Goal: Transaction & Acquisition: Purchase product/service

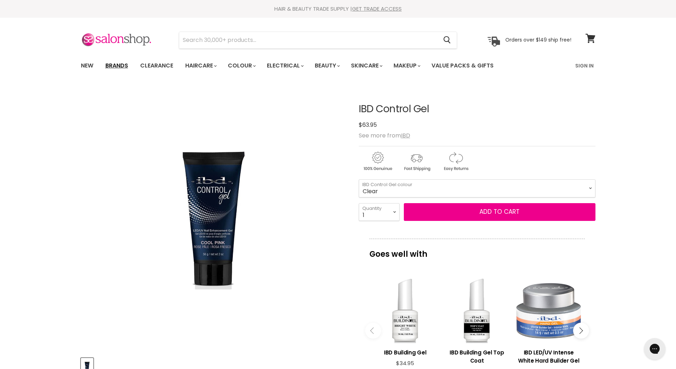
click at [111, 64] on link "Brands" at bounding box center [116, 65] width 33 height 15
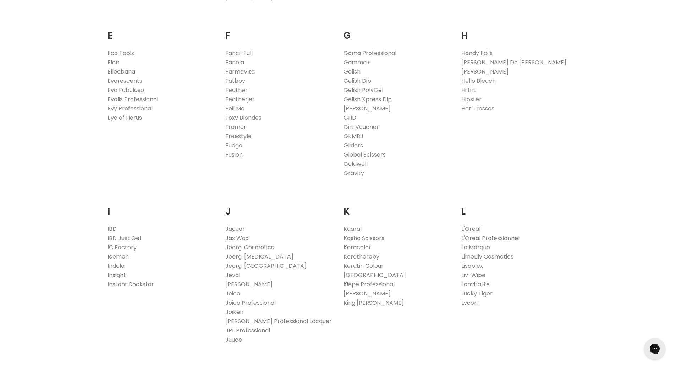
scroll to position [497, 0]
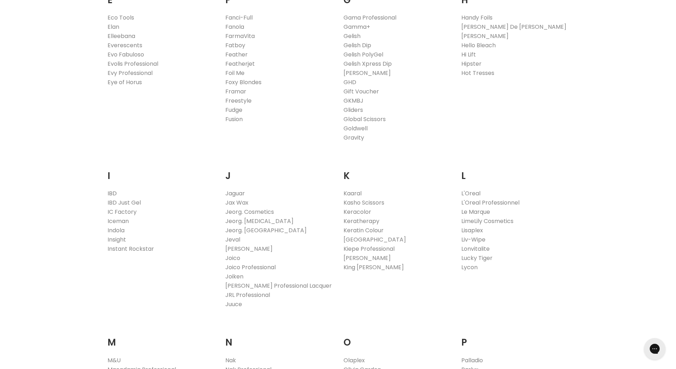
click at [112, 192] on link "IBD" at bounding box center [111, 193] width 9 height 8
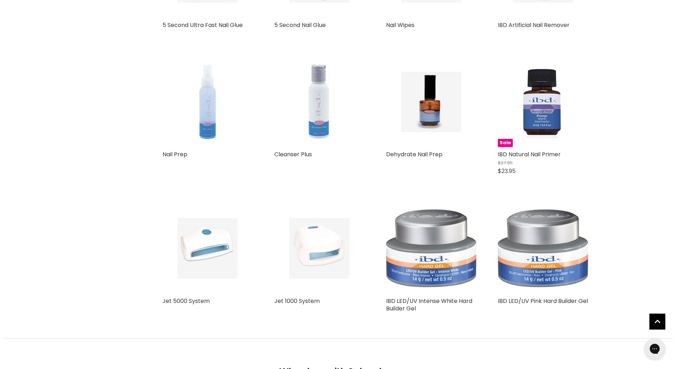
scroll to position [1632, 0]
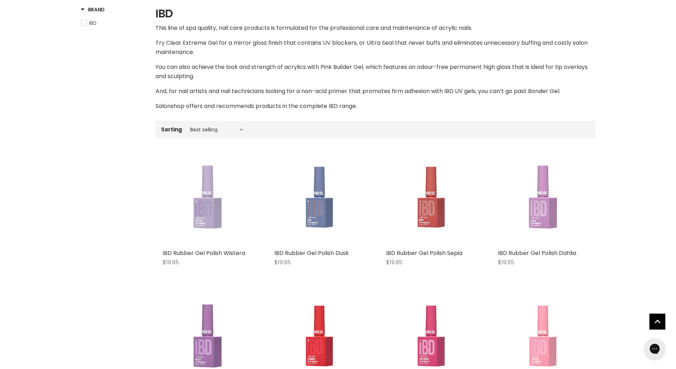
scroll to position [71, 0]
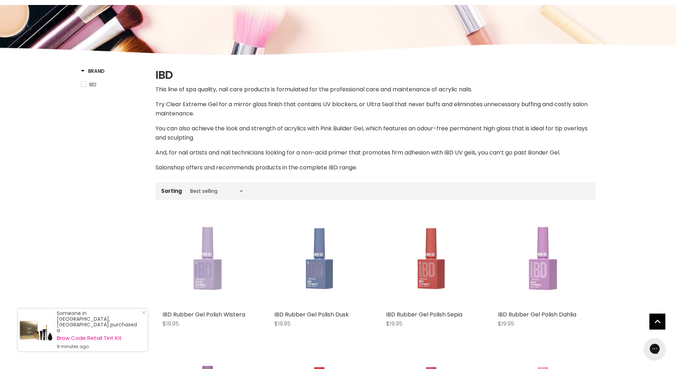
click at [83, 85] on span "IBD" at bounding box center [83, 84] width 5 height 5
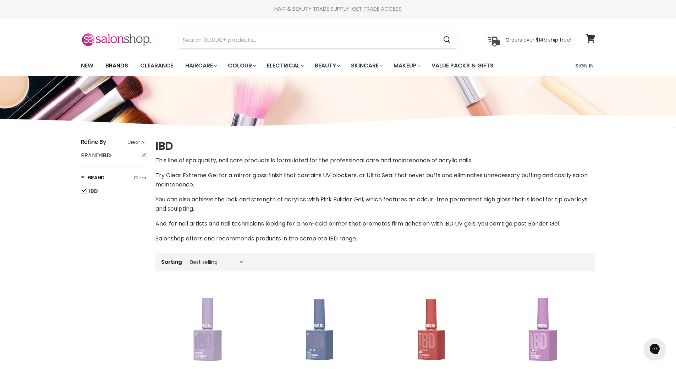
click at [115, 65] on link "Brands" at bounding box center [116, 65] width 33 height 15
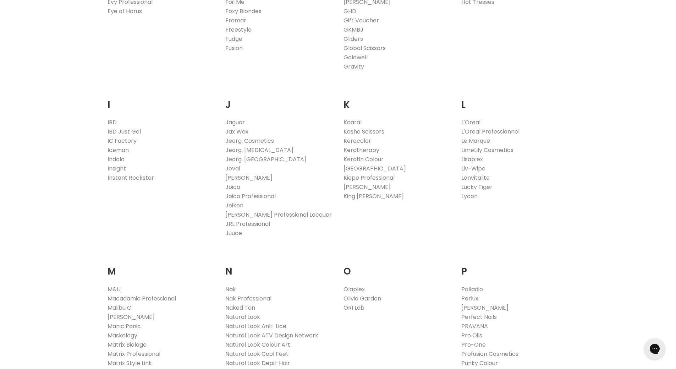
click at [111, 123] on link "IBD" at bounding box center [111, 122] width 9 height 8
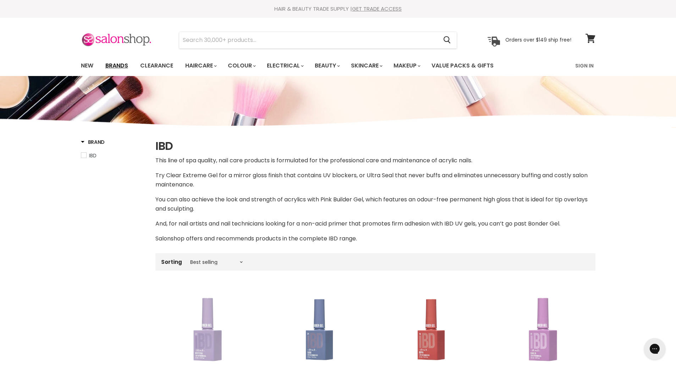
click at [121, 66] on link "Brands" at bounding box center [116, 65] width 33 height 15
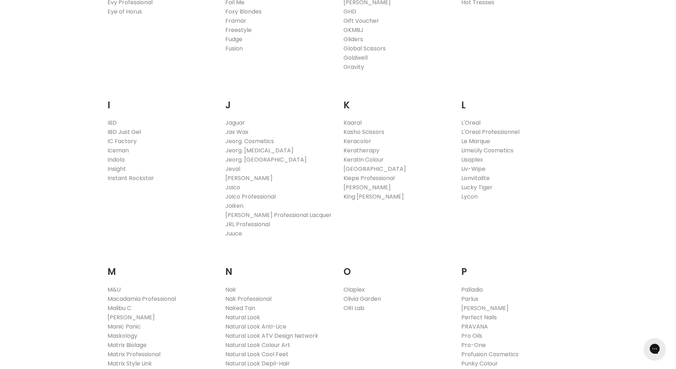
click at [134, 133] on link "IBD Just Gel" at bounding box center [123, 132] width 33 height 8
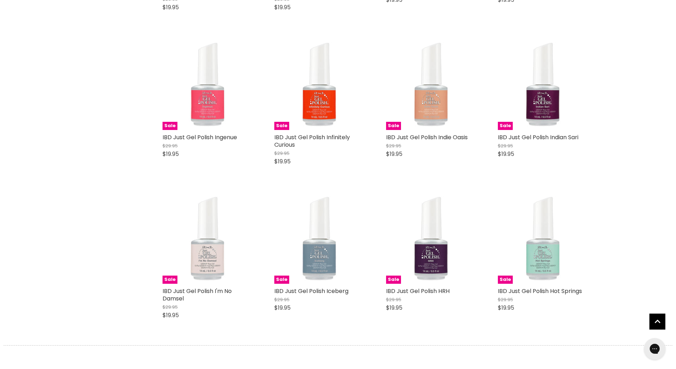
scroll to position [1915, 0]
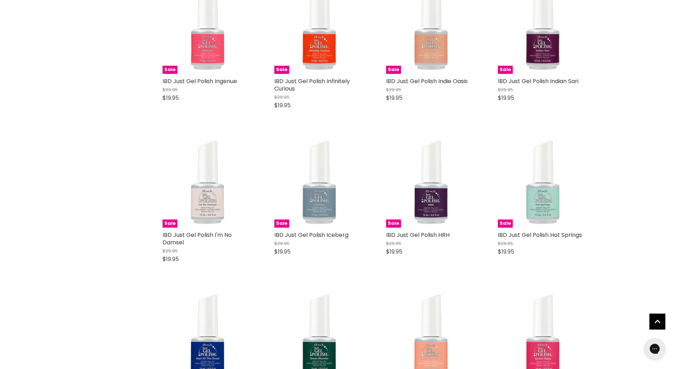
scroll to position [1808, 0]
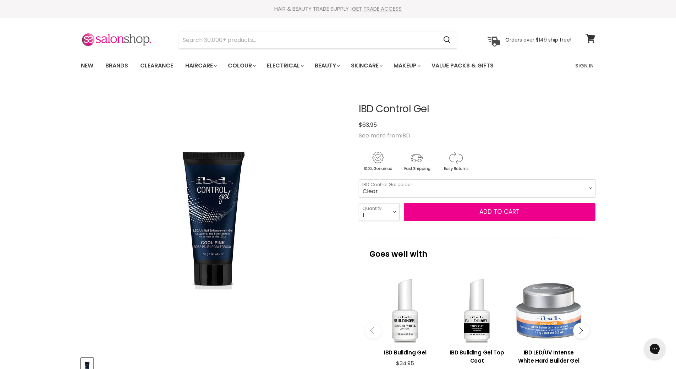
drag, startPoint x: 155, startPoint y: 66, endPoint x: 146, endPoint y: 74, distance: 11.5
click at [155, 66] on link "Clearance" at bounding box center [157, 65] width 44 height 15
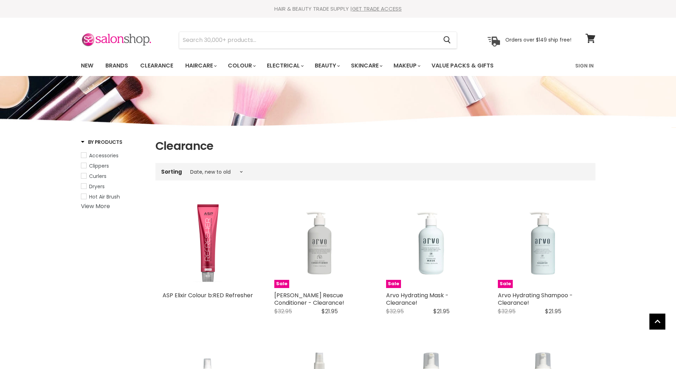
select select "created-descending"
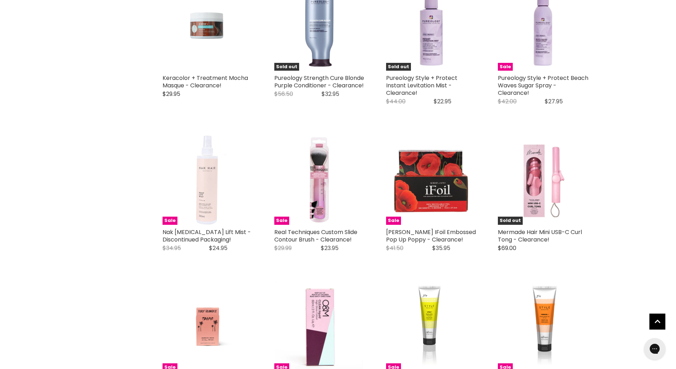
scroll to position [1632, 0]
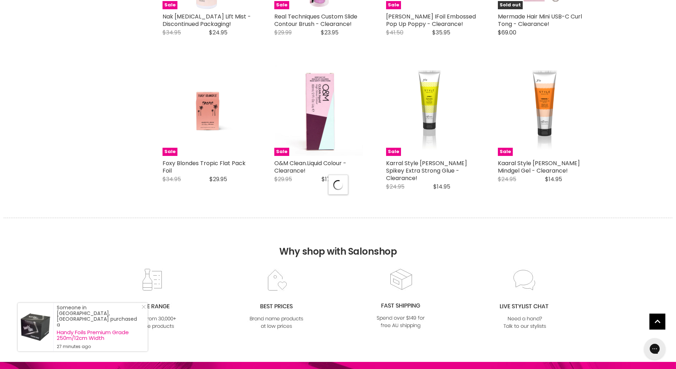
select select "created-descending"
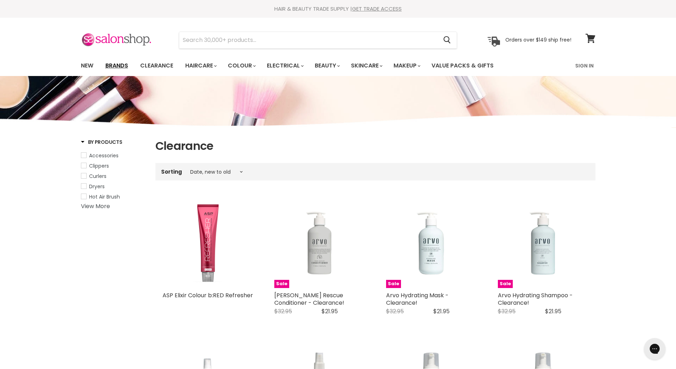
click at [125, 66] on link "Brands" at bounding box center [116, 65] width 33 height 15
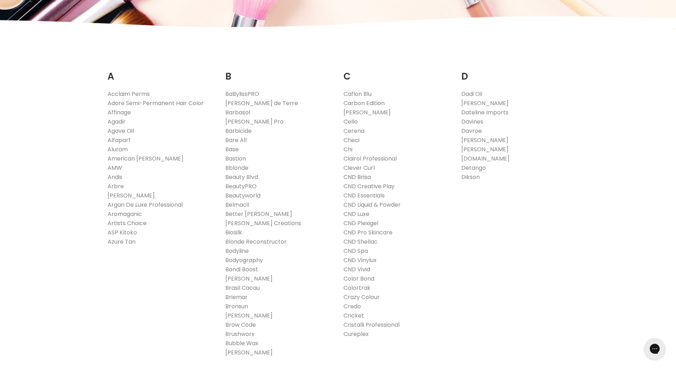
click at [354, 177] on link "CND Brisa" at bounding box center [356, 177] width 27 height 8
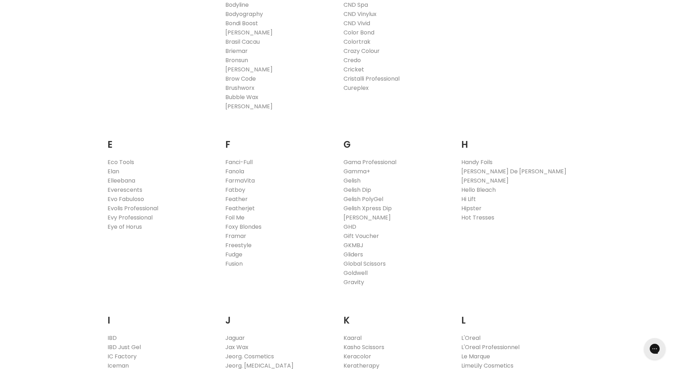
scroll to position [355, 0]
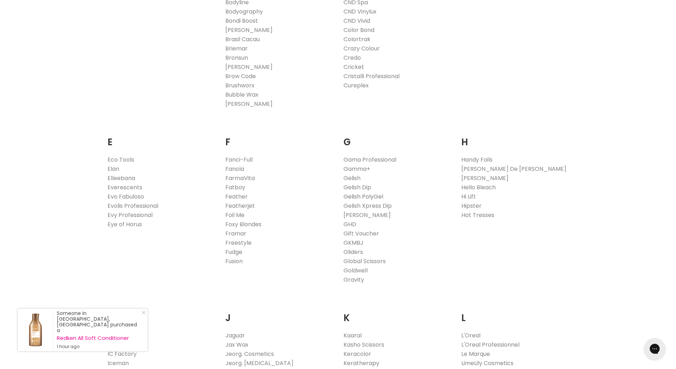
click at [379, 197] on link "Gelish PolyGel" at bounding box center [363, 196] width 40 height 8
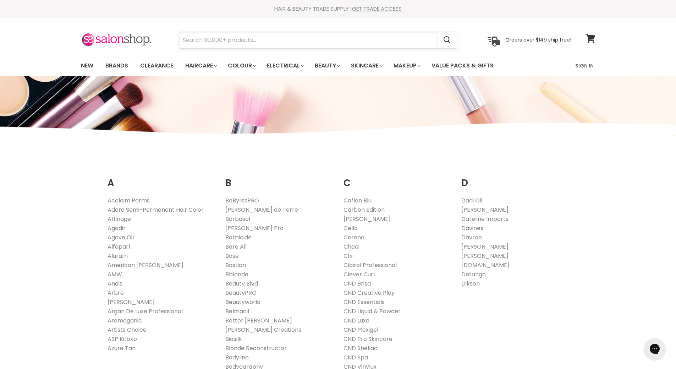
click at [201, 40] on input "Search" at bounding box center [308, 40] width 259 height 16
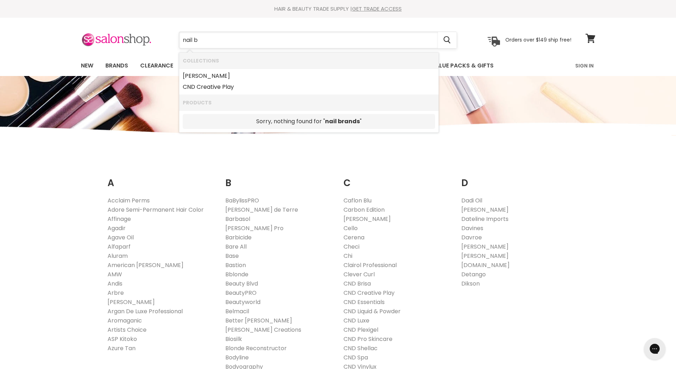
type input "nail"
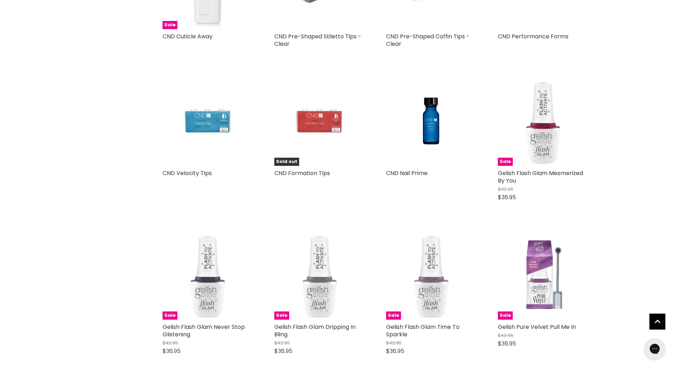
scroll to position [532, 0]
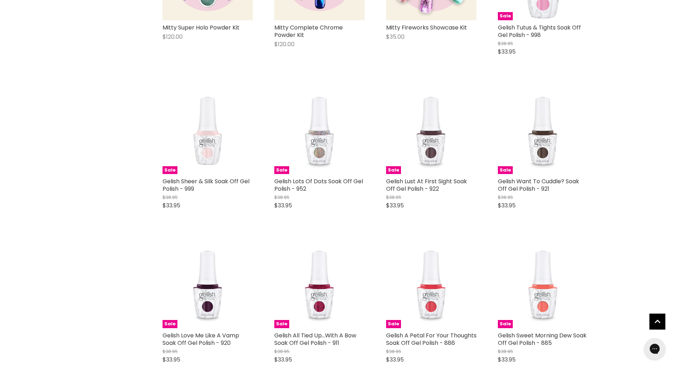
scroll to position [1596, 0]
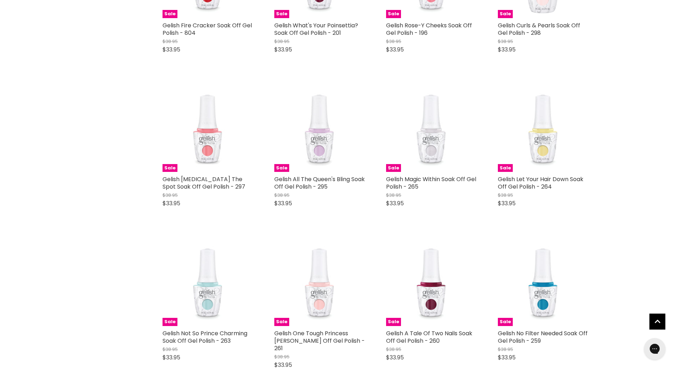
scroll to position [2057, 0]
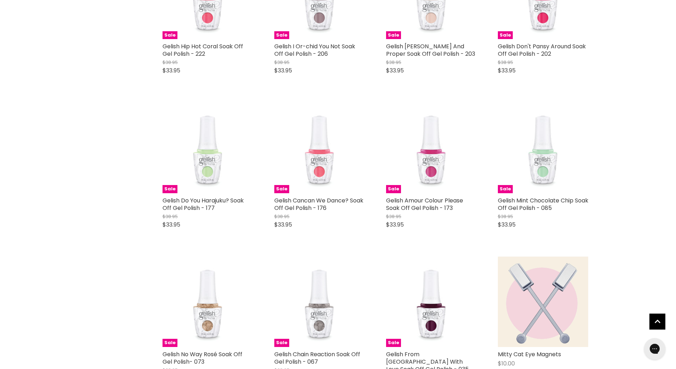
scroll to position [2731, 0]
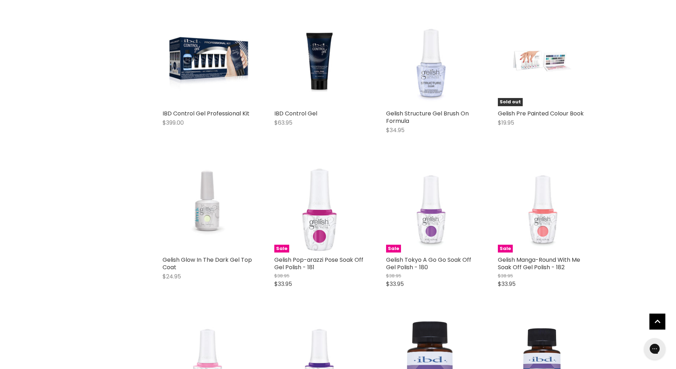
scroll to position [4256, 0]
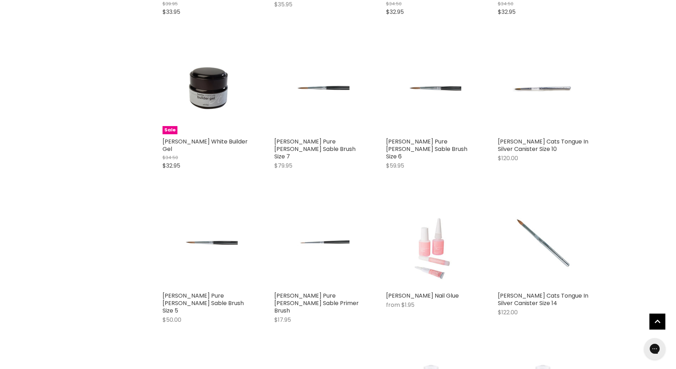
scroll to position [5143, 0]
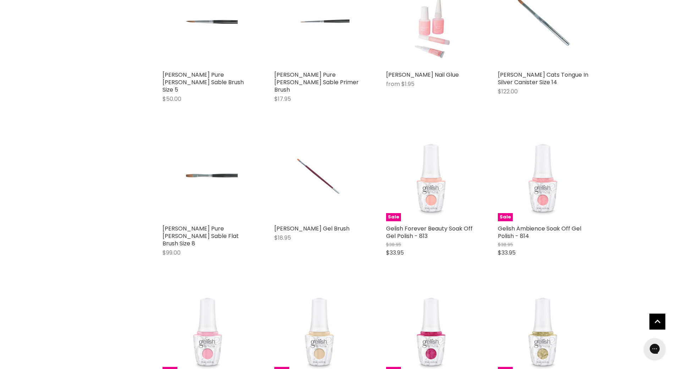
scroll to position [5498, 0]
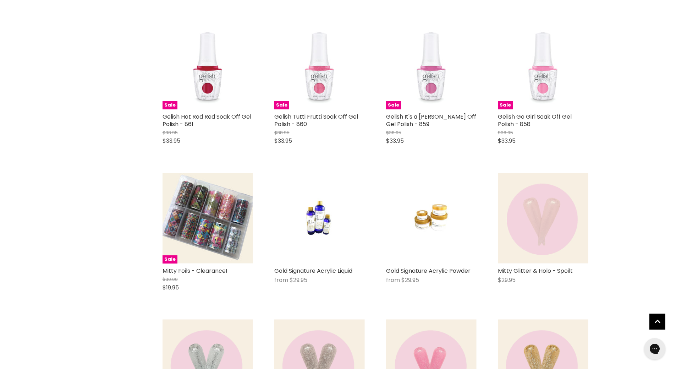
scroll to position [7023, 0]
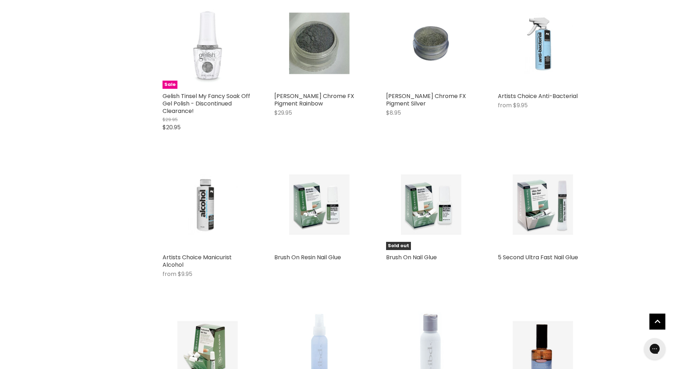
scroll to position [8016, 0]
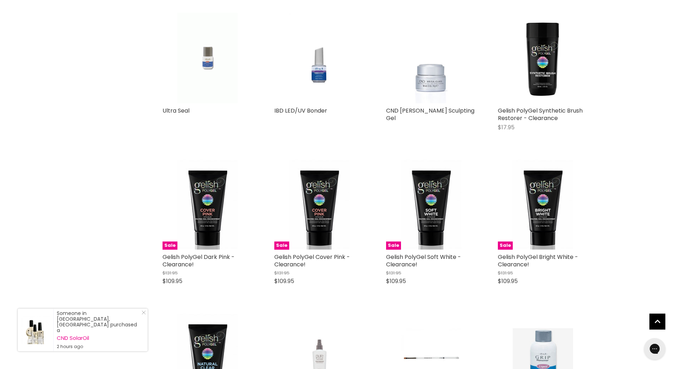
scroll to position [8832, 0]
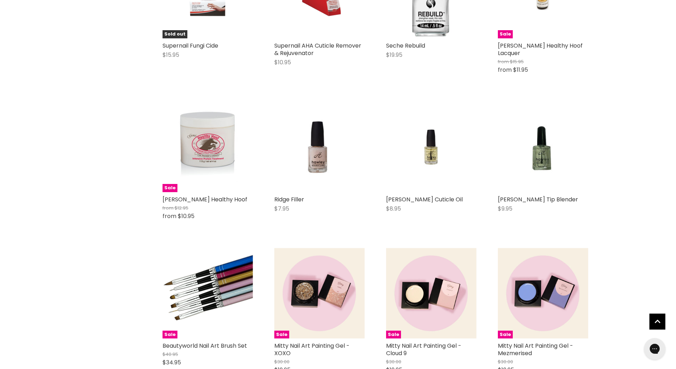
scroll to position [9825, 0]
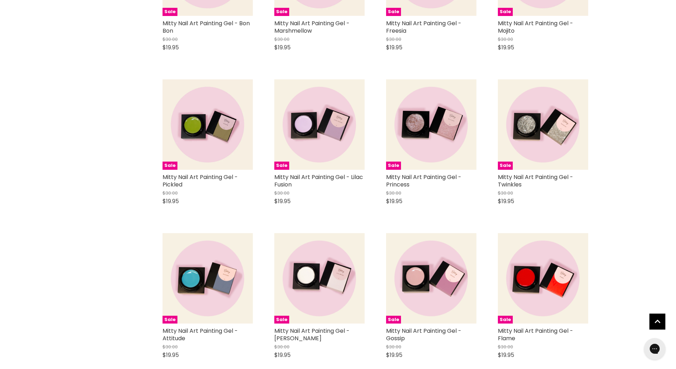
scroll to position [10783, 0]
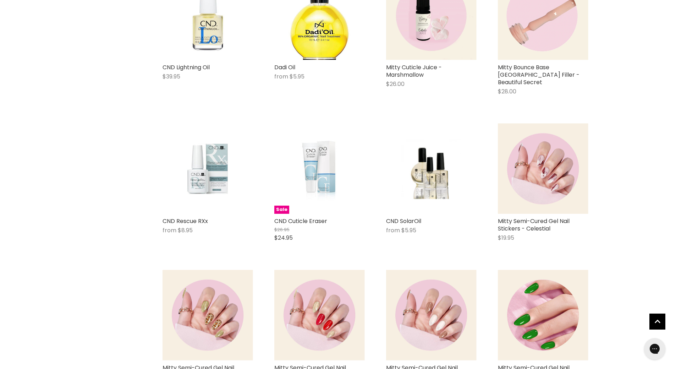
scroll to position [11670, 0]
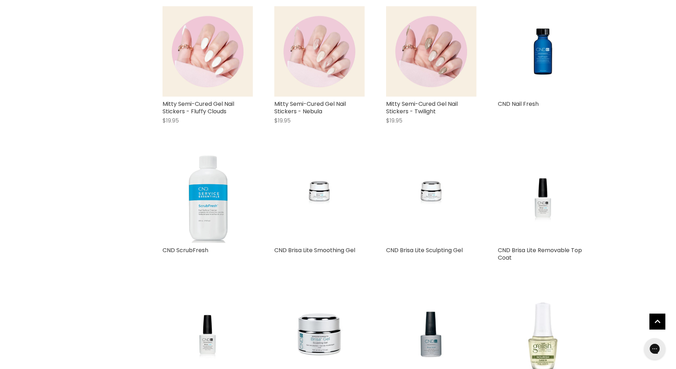
scroll to position [12486, 0]
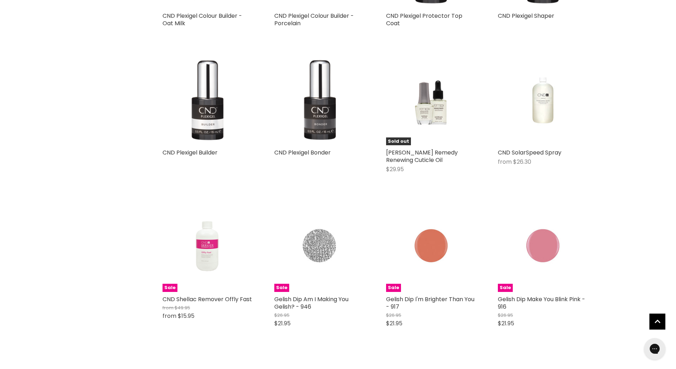
scroll to position [13301, 0]
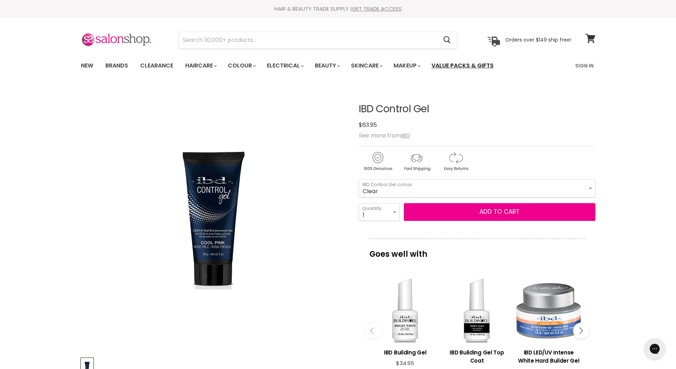
click at [454, 62] on link "Value Packs & Gifts" at bounding box center [462, 65] width 73 height 15
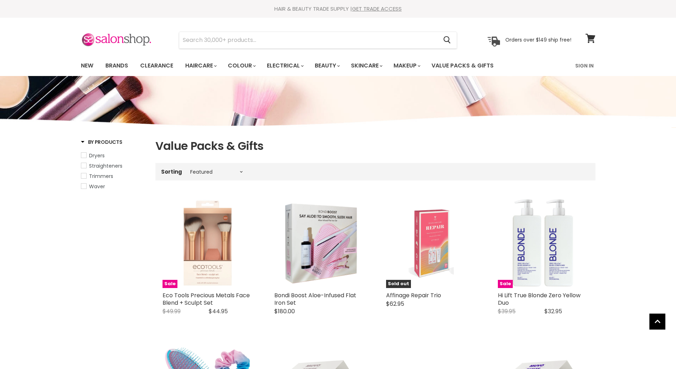
select select "manual"
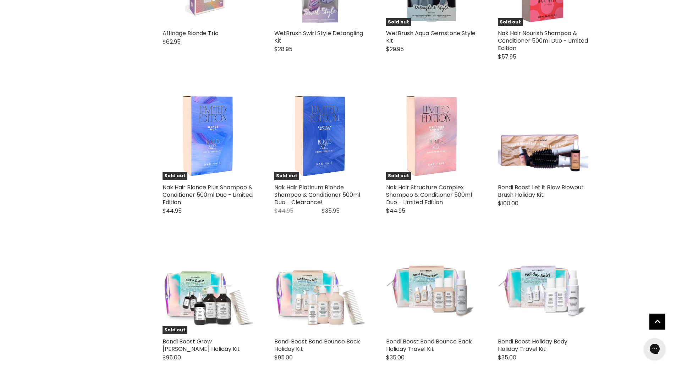
scroll to position [1595, 0]
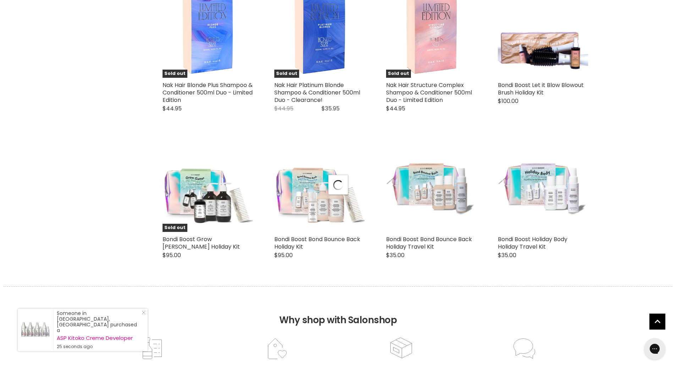
select select "manual"
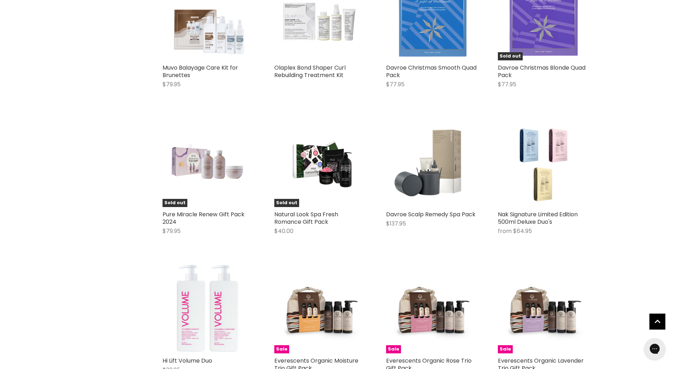
scroll to position [3085, 0]
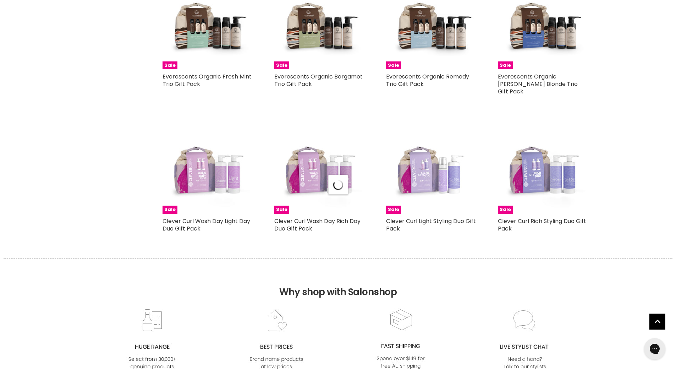
select select "manual"
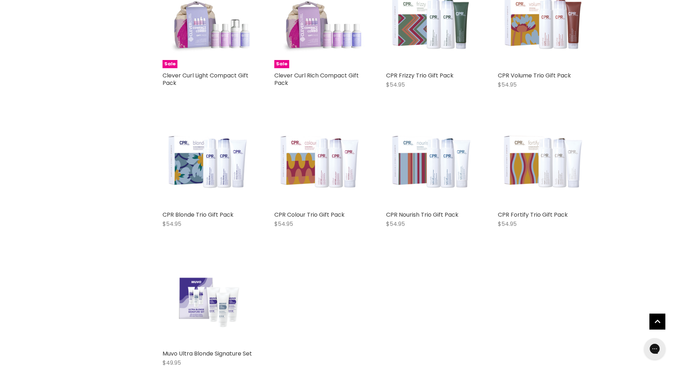
scroll to position [3688, 0]
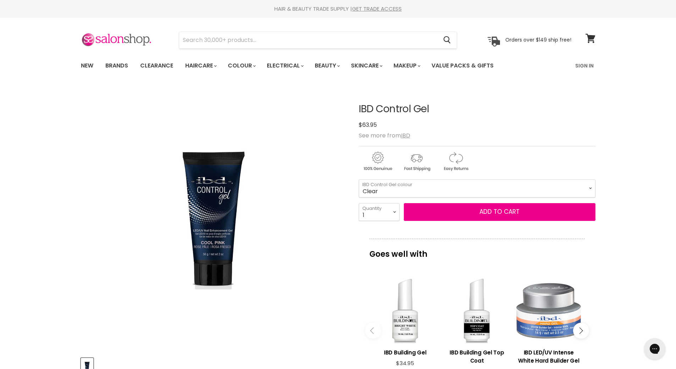
click at [581, 329] on icon "Main content" at bounding box center [579, 330] width 6 height 6
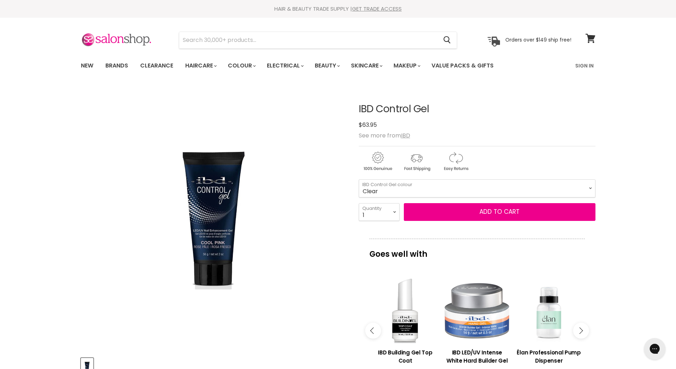
click at [581, 329] on icon "Main content" at bounding box center [579, 330] width 6 height 6
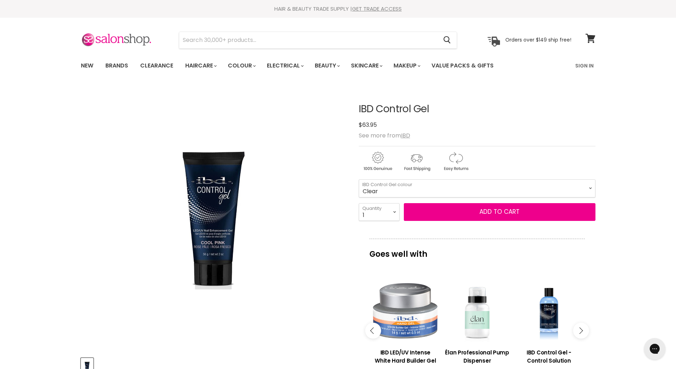
click at [581, 329] on icon "Main content" at bounding box center [579, 330] width 6 height 6
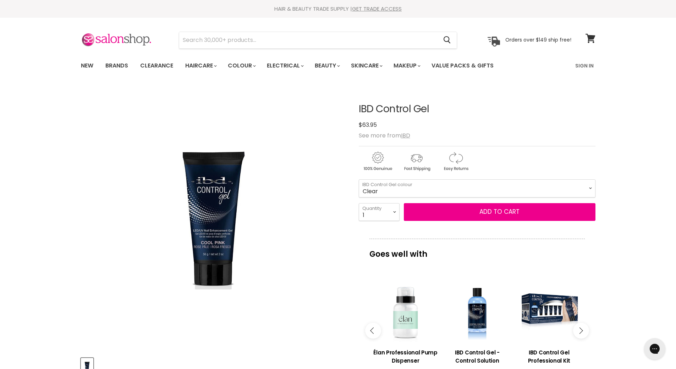
click at [581, 329] on icon "Main content" at bounding box center [579, 330] width 6 height 6
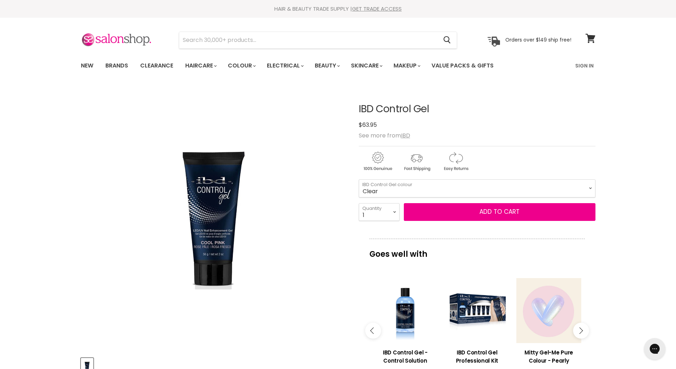
scroll to position [35, 0]
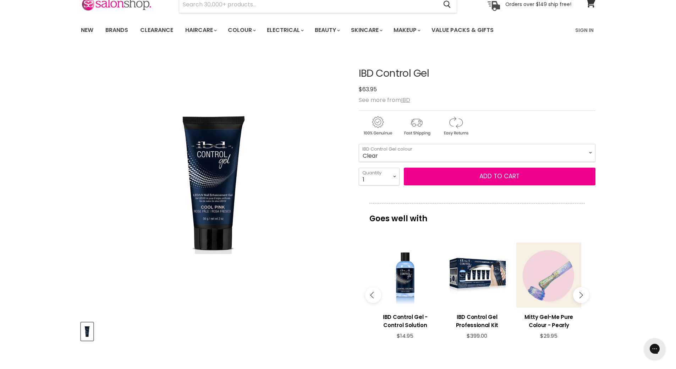
click at [583, 296] on button "Main content" at bounding box center [581, 295] width 16 height 16
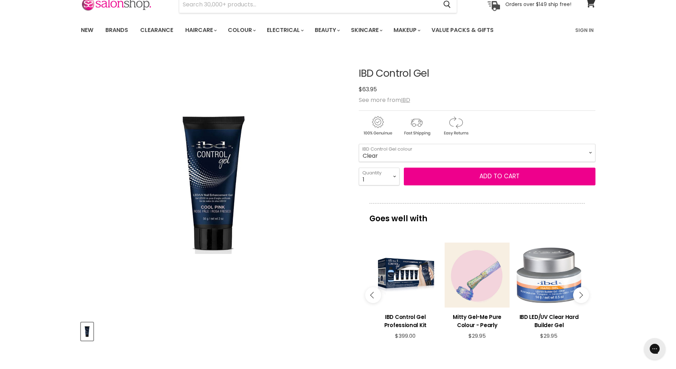
click at [583, 296] on button "Main content" at bounding box center [581, 295] width 16 height 16
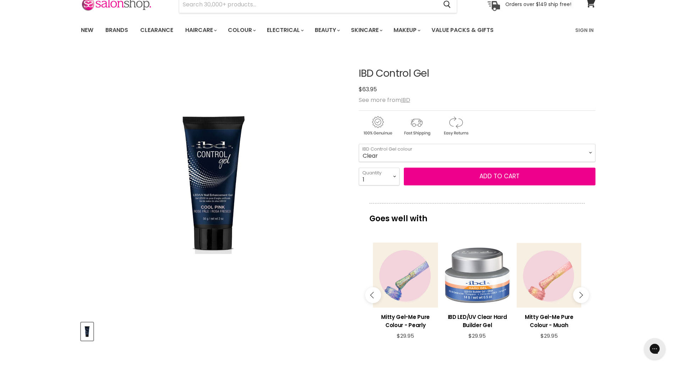
click at [583, 296] on button "Main content" at bounding box center [581, 295] width 16 height 16
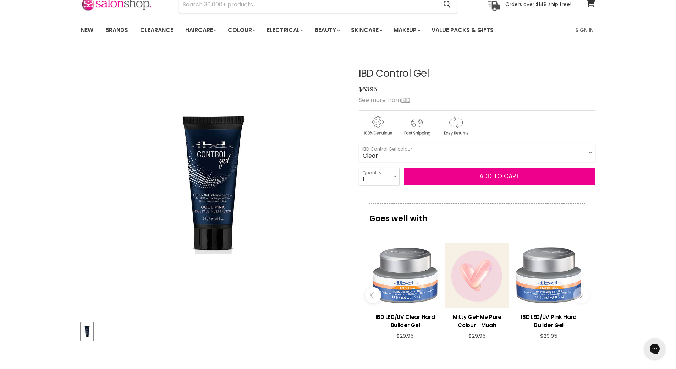
click at [475, 286] on div "Main content" at bounding box center [476, 274] width 65 height 65
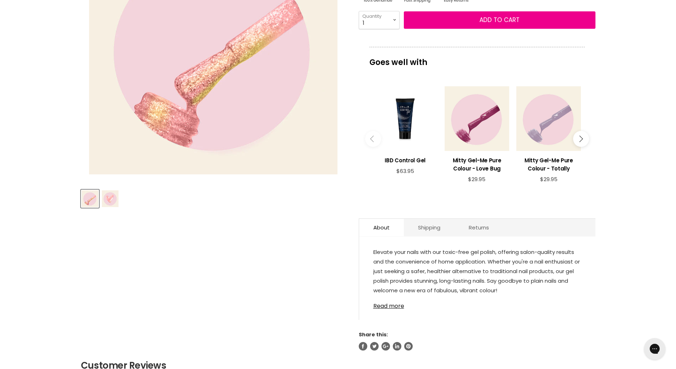
scroll to position [177, 0]
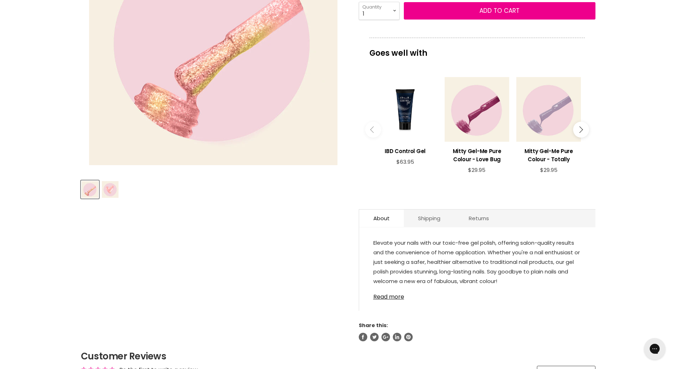
click at [114, 188] on img "Product thumbnails" at bounding box center [110, 189] width 17 height 17
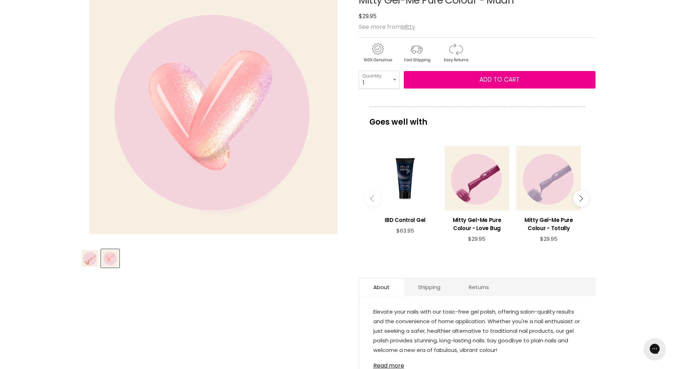
scroll to position [106, 0]
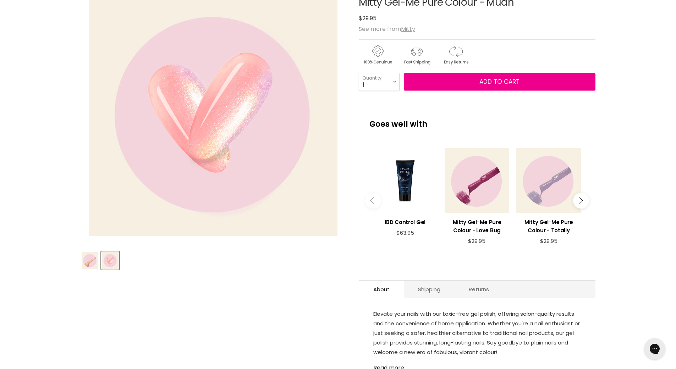
click at [92, 259] on img "Product thumbnails" at bounding box center [90, 260] width 17 height 17
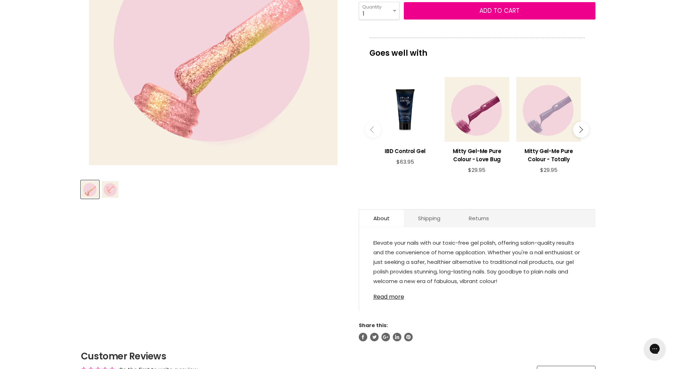
scroll to position [213, 0]
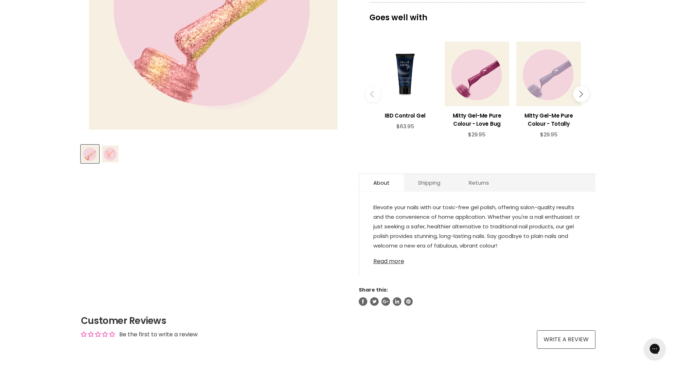
click at [382, 262] on link "Read more" at bounding box center [477, 259] width 208 height 11
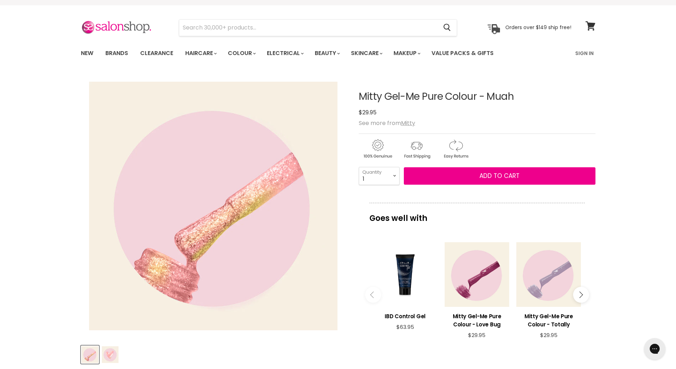
scroll to position [0, 0]
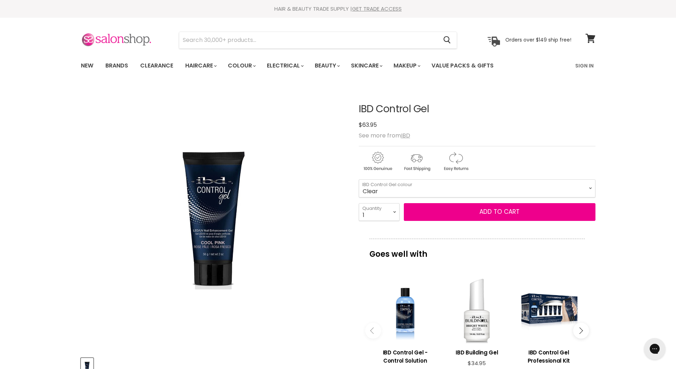
click at [125, 40] on img at bounding box center [116, 40] width 71 height 15
